Goal: Information Seeking & Learning: Find contact information

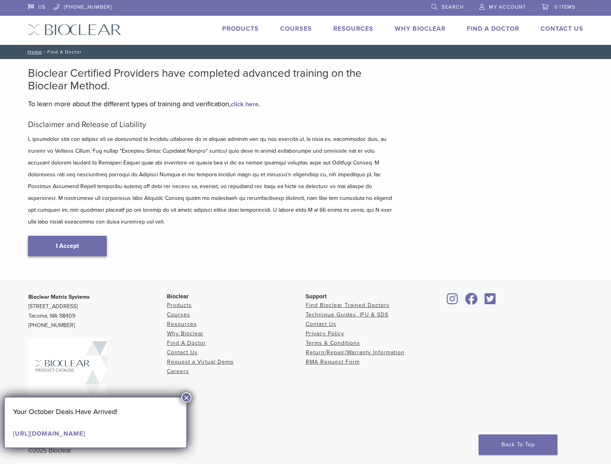
click at [74, 236] on link "I Accept" at bounding box center [67, 246] width 79 height 20
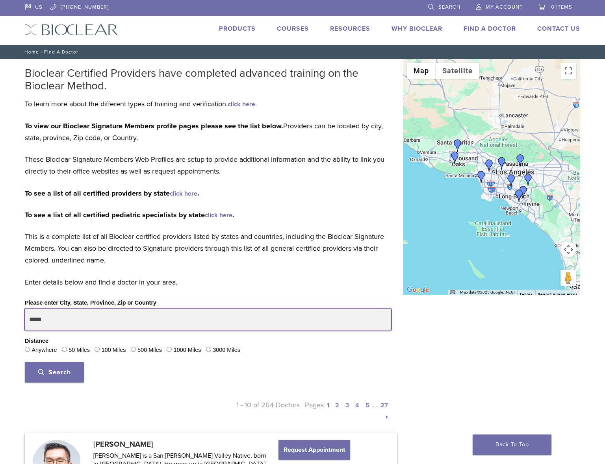
drag, startPoint x: 62, startPoint y: 320, endPoint x: 0, endPoint y: 313, distance: 62.2
type input "*****"
click at [25, 362] on button "Search" at bounding box center [54, 372] width 59 height 20
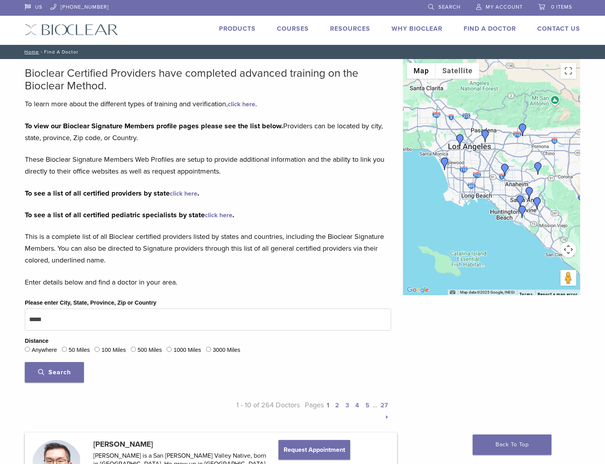
drag, startPoint x: 71, startPoint y: 371, endPoint x: 135, endPoint y: 359, distance: 64.9
click at [71, 372] on button "Search" at bounding box center [54, 372] width 59 height 20
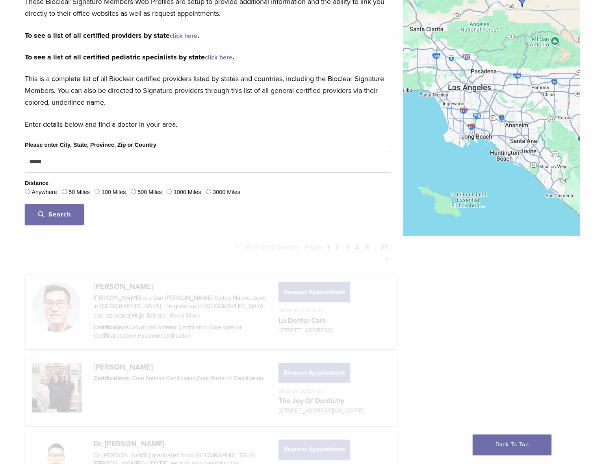
scroll to position [236, 0]
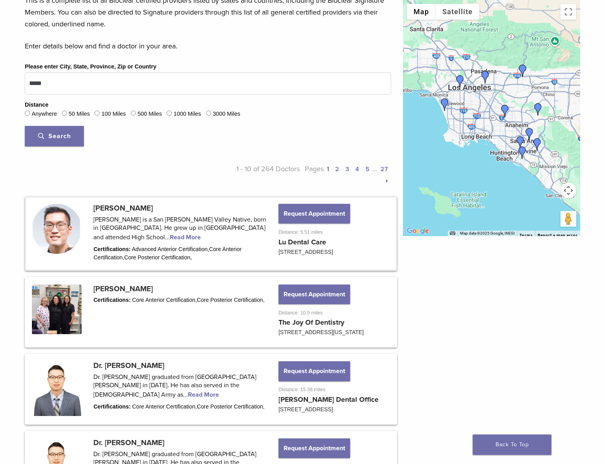
click at [134, 237] on link at bounding box center [211, 234] width 370 height 72
click at [140, 235] on link at bounding box center [211, 234] width 370 height 72
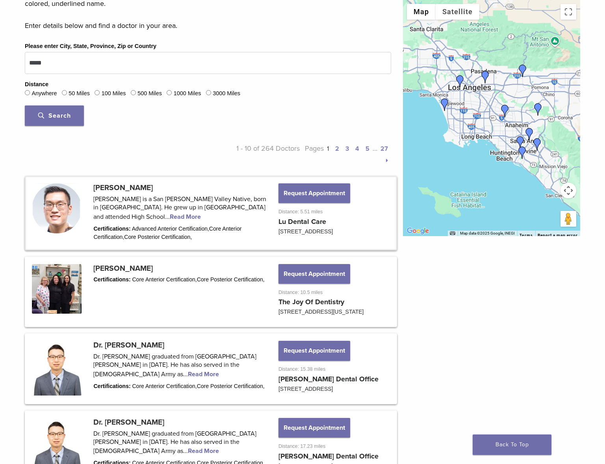
scroll to position [246, 0]
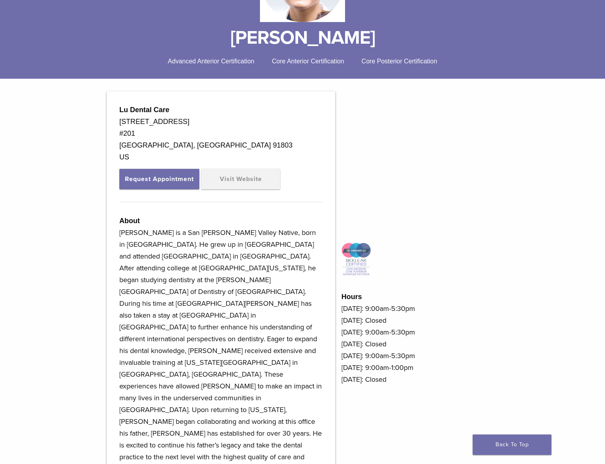
scroll to position [157, 0]
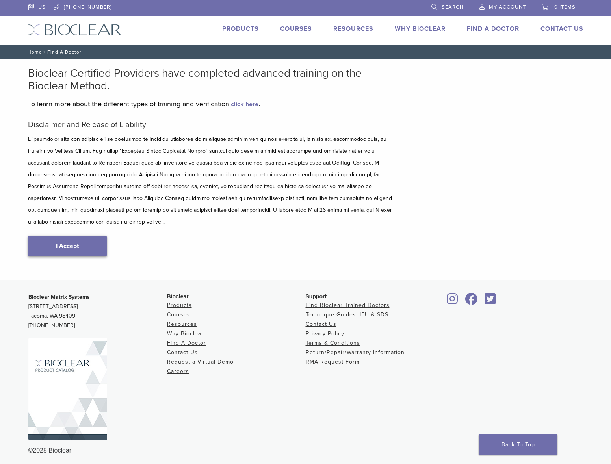
click at [85, 236] on link "I Accept" at bounding box center [67, 246] width 79 height 20
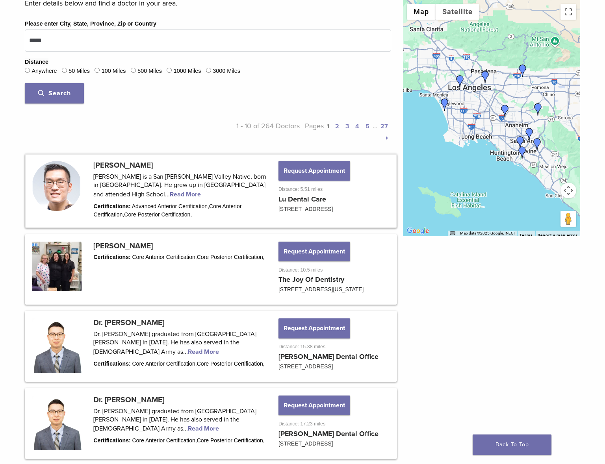
scroll to position [157, 0]
